Goal: Information Seeking & Learning: Learn about a topic

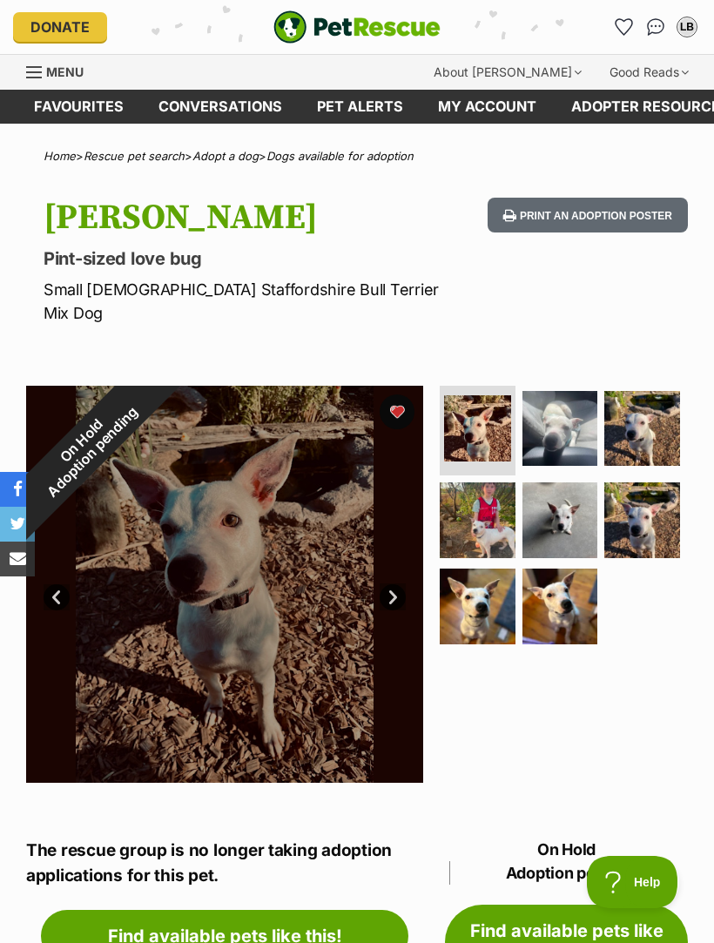
click at [568, 401] on img at bounding box center [561, 429] width 76 height 76
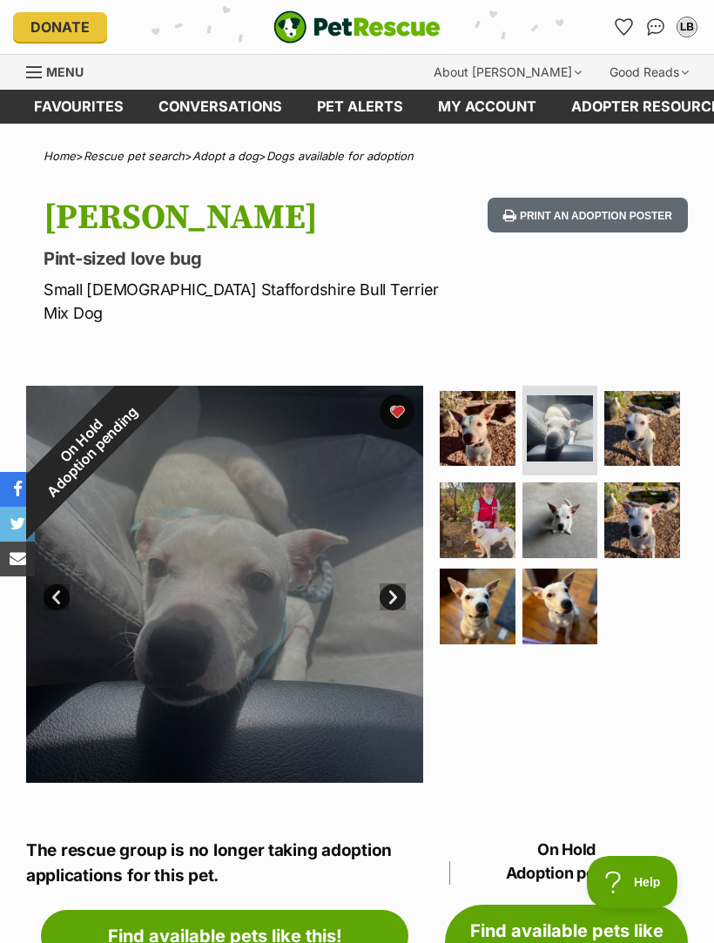
click at [648, 394] on img at bounding box center [643, 429] width 76 height 76
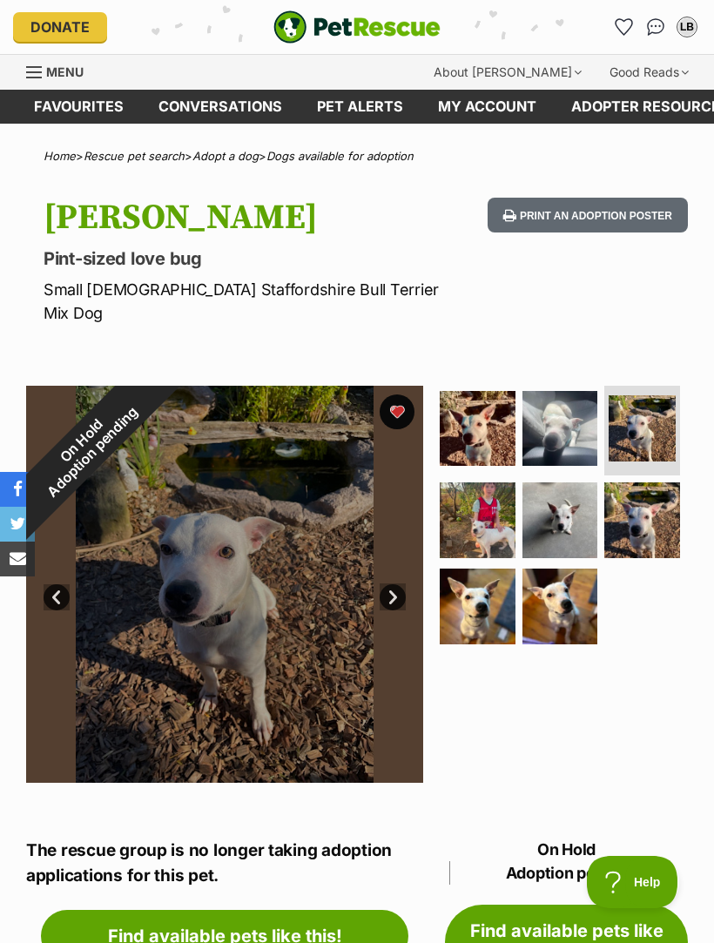
click at [485, 502] on img at bounding box center [478, 521] width 76 height 76
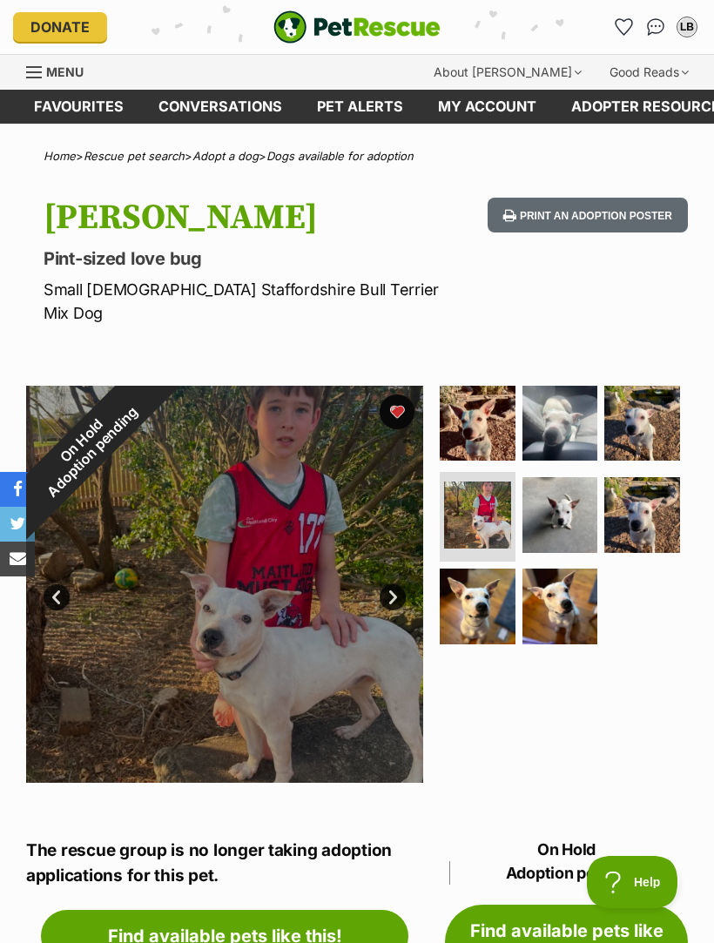
click at [560, 498] on img at bounding box center [561, 515] width 76 height 76
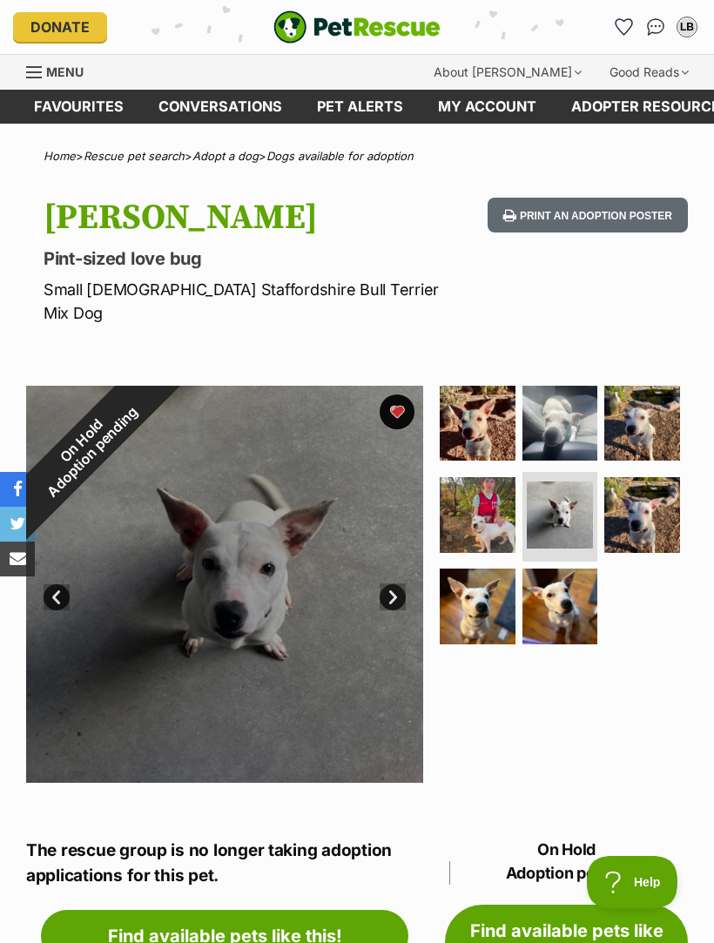
click at [645, 477] on img at bounding box center [643, 515] width 76 height 76
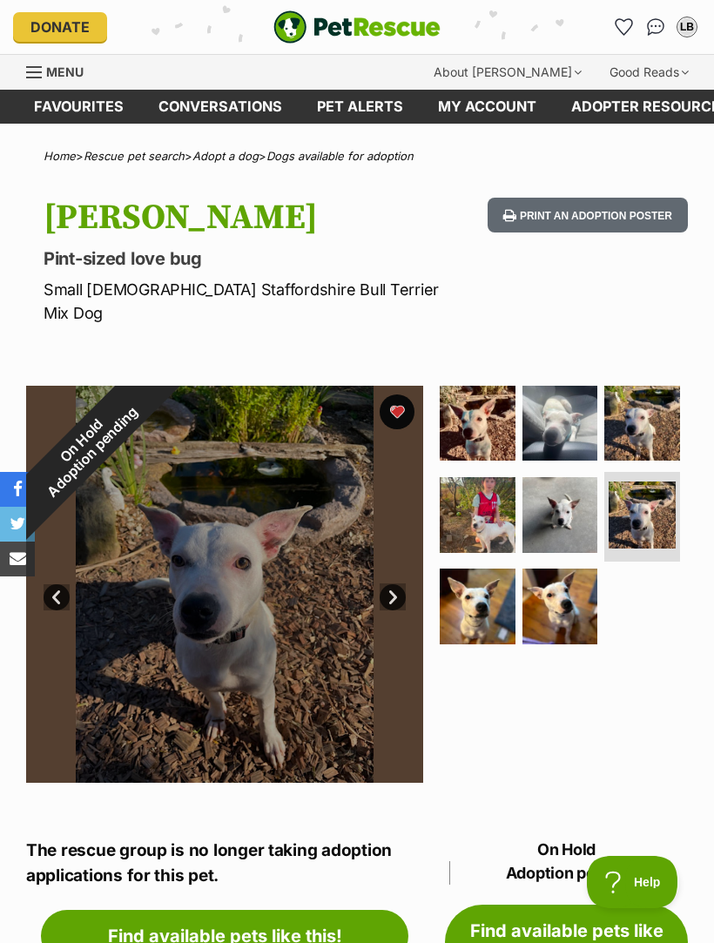
click at [478, 576] on img at bounding box center [478, 607] width 76 height 76
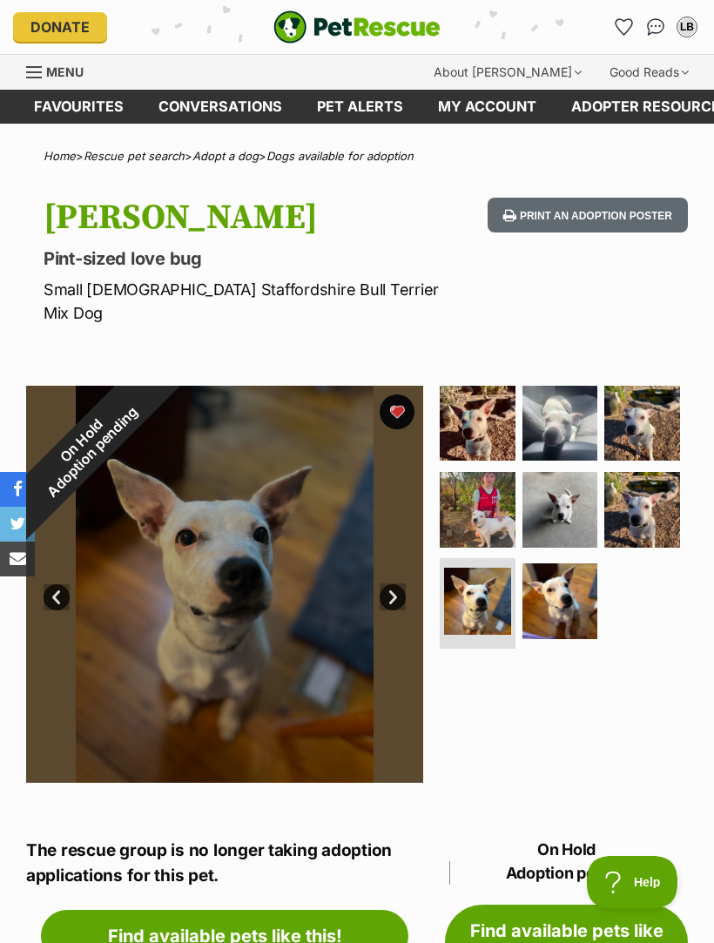
click at [558, 564] on img at bounding box center [561, 602] width 76 height 76
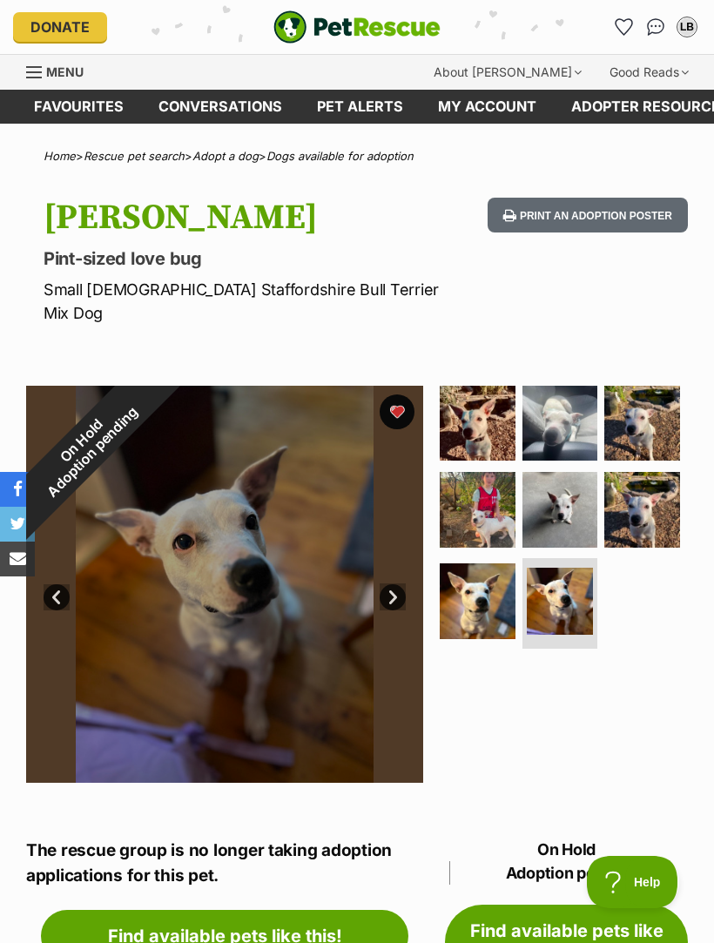
click at [483, 579] on img at bounding box center [478, 602] width 76 height 76
